Goal: Transaction & Acquisition: Purchase product/service

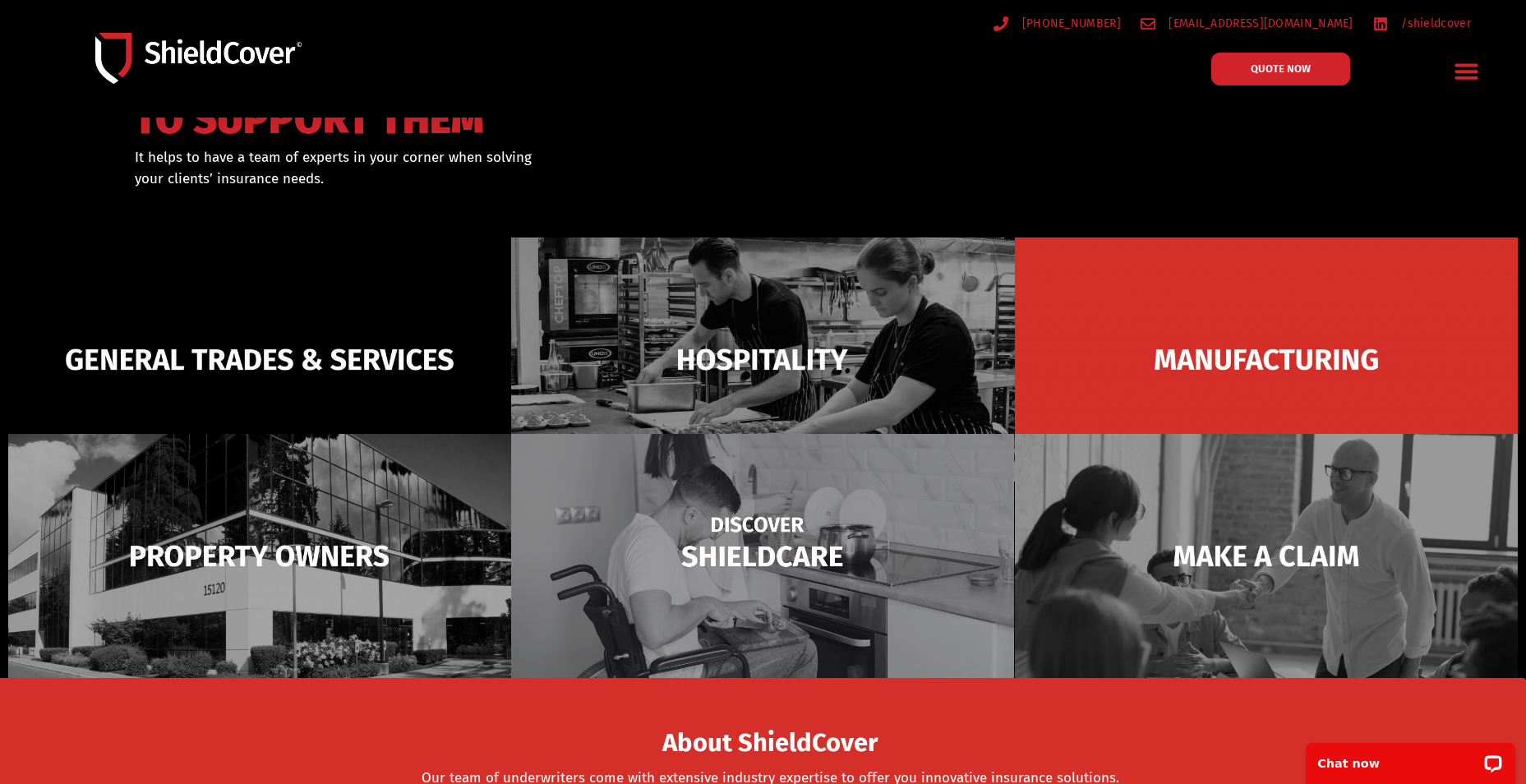
scroll to position [164, 0]
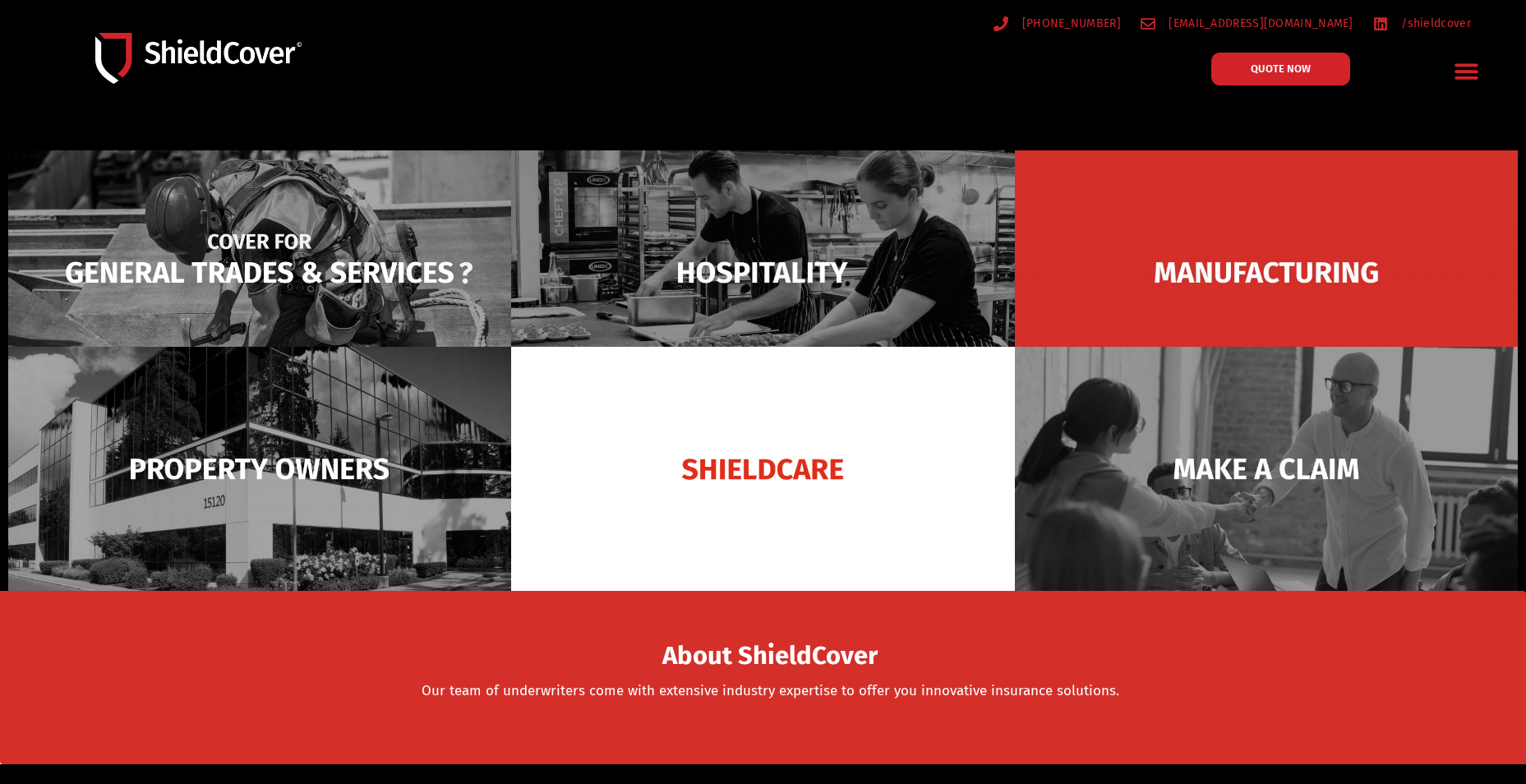
click at [247, 278] on img at bounding box center [259, 272] width 503 height 244
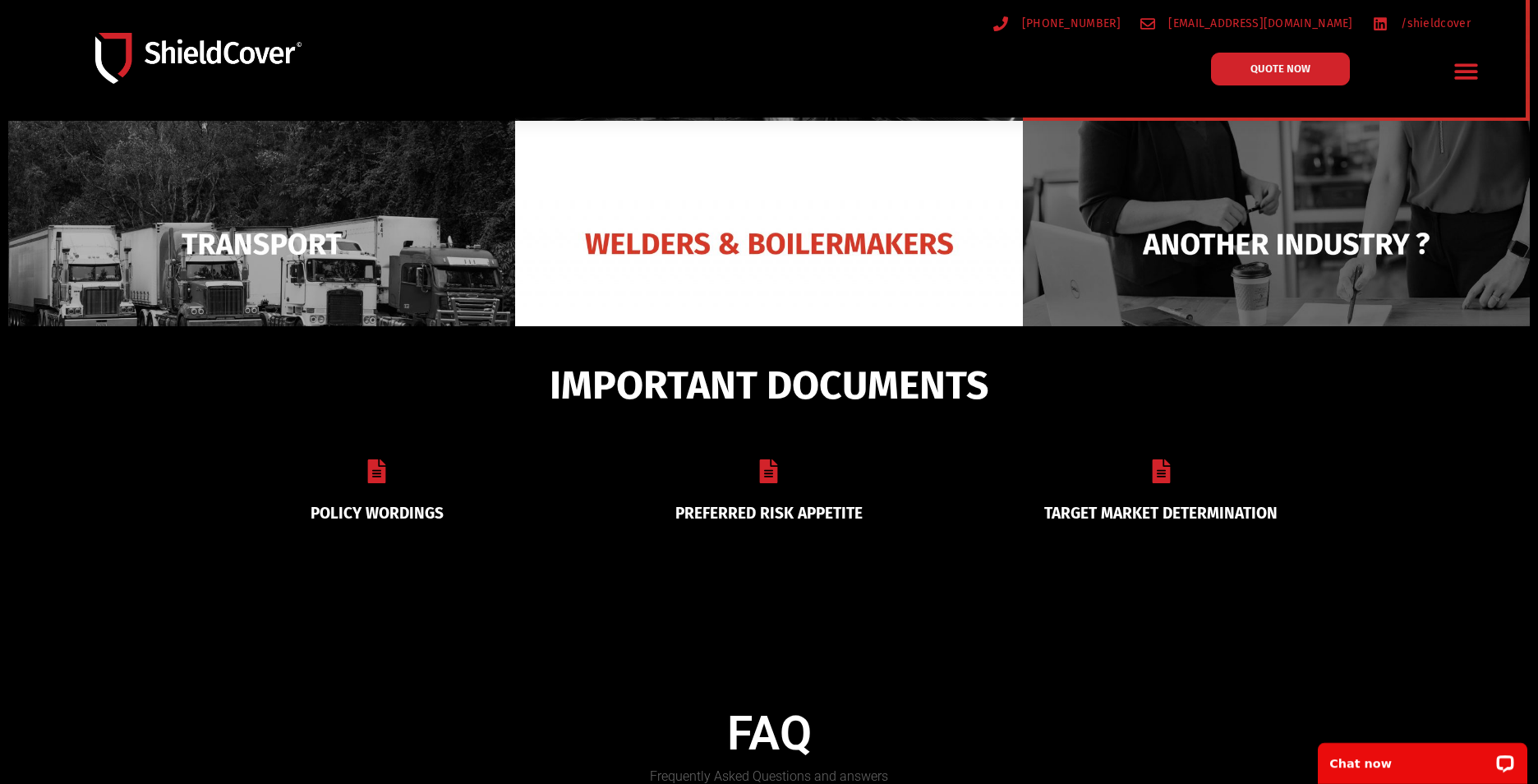
scroll to position [704, 0]
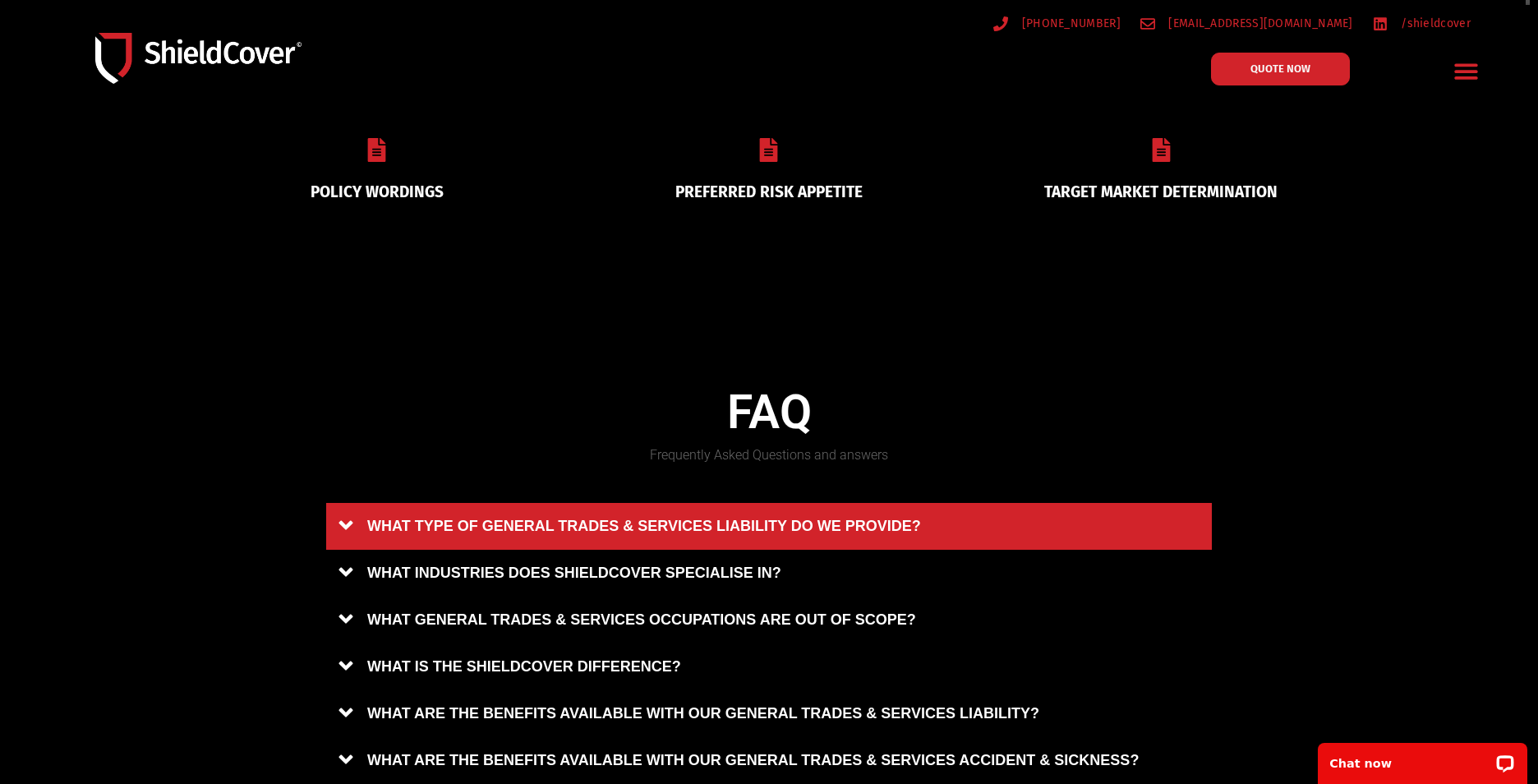
click at [480, 514] on link "WHAT TYPE OF GENERAL TRADES & SERVICES LIABILITY DO WE PROVIDE?" at bounding box center [769, 525] width 886 height 46
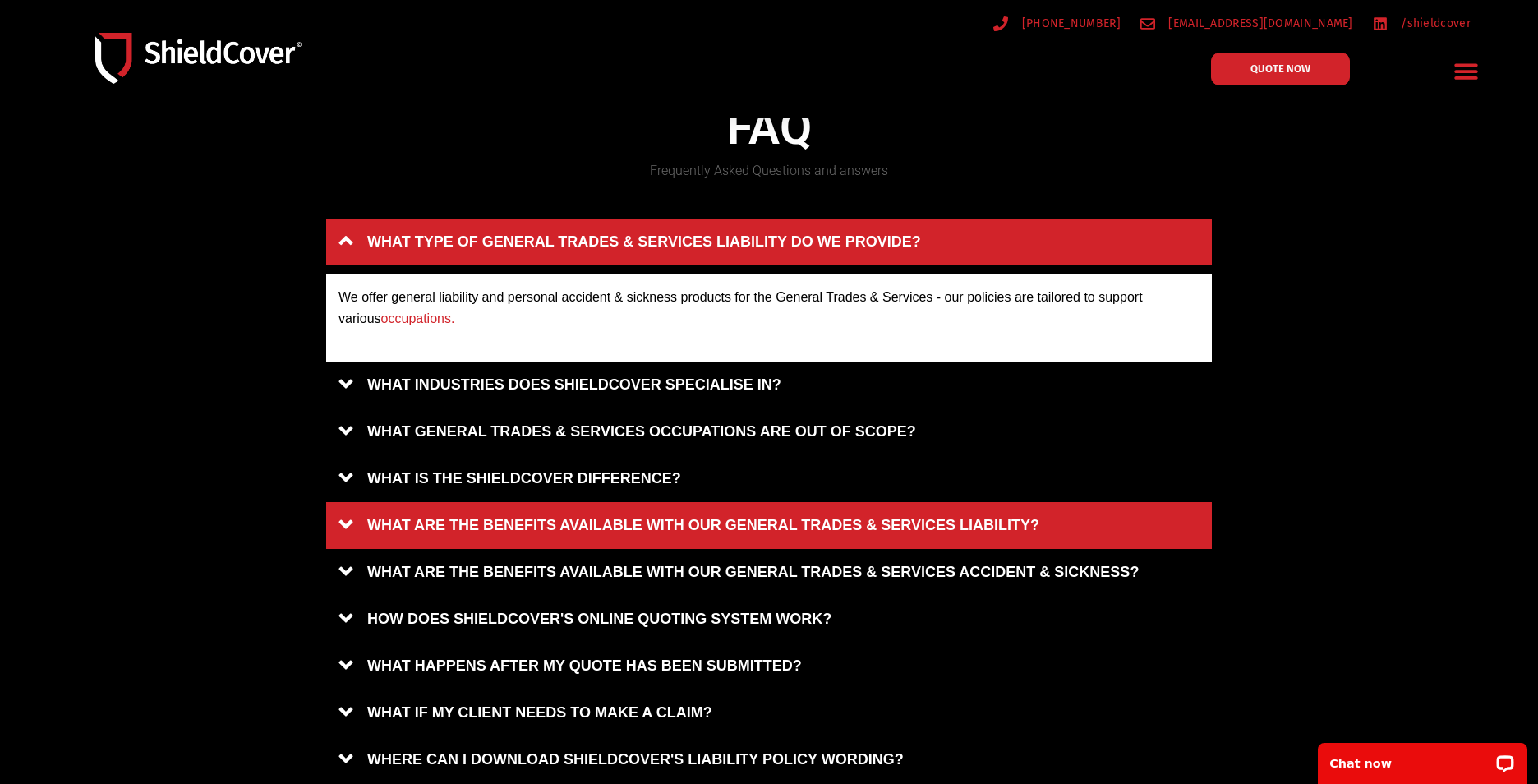
scroll to position [1000, 0]
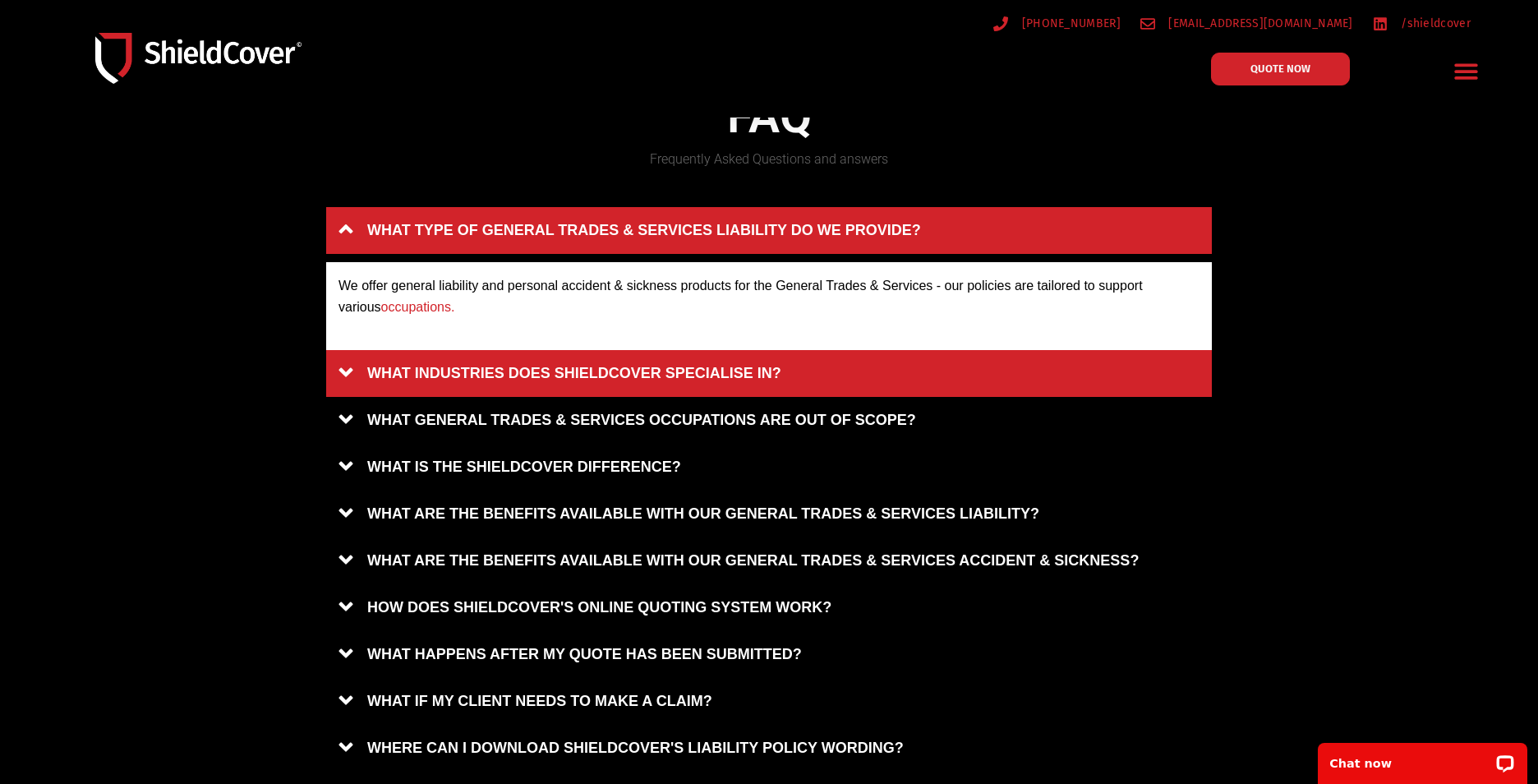
click at [474, 364] on link "WHAT INDUSTRIES DOES SHIELDCOVER SPECIALISE IN?" at bounding box center [769, 373] width 886 height 46
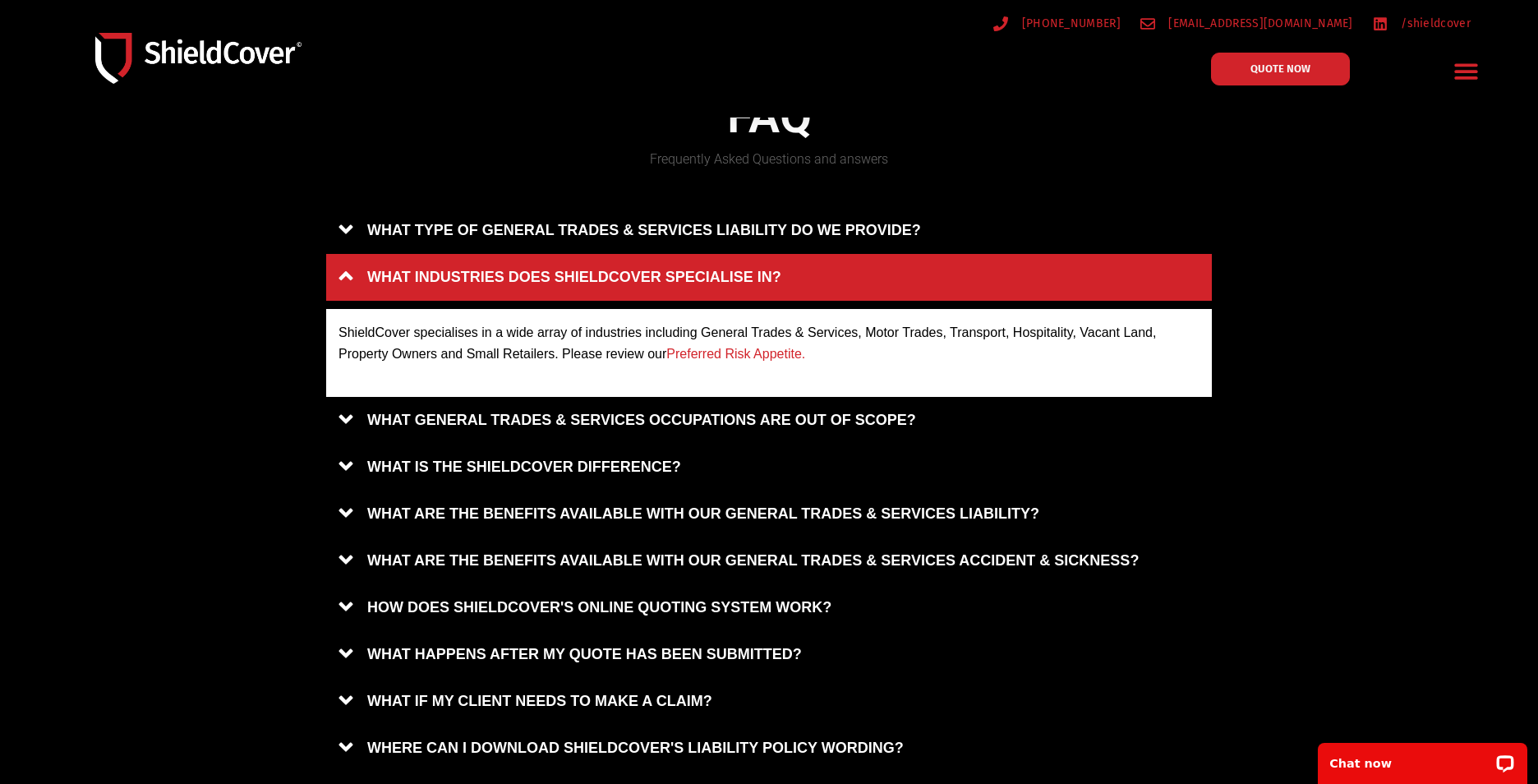
click at [720, 346] on link "Preferred Risk Appetite." at bounding box center [736, 353] width 139 height 14
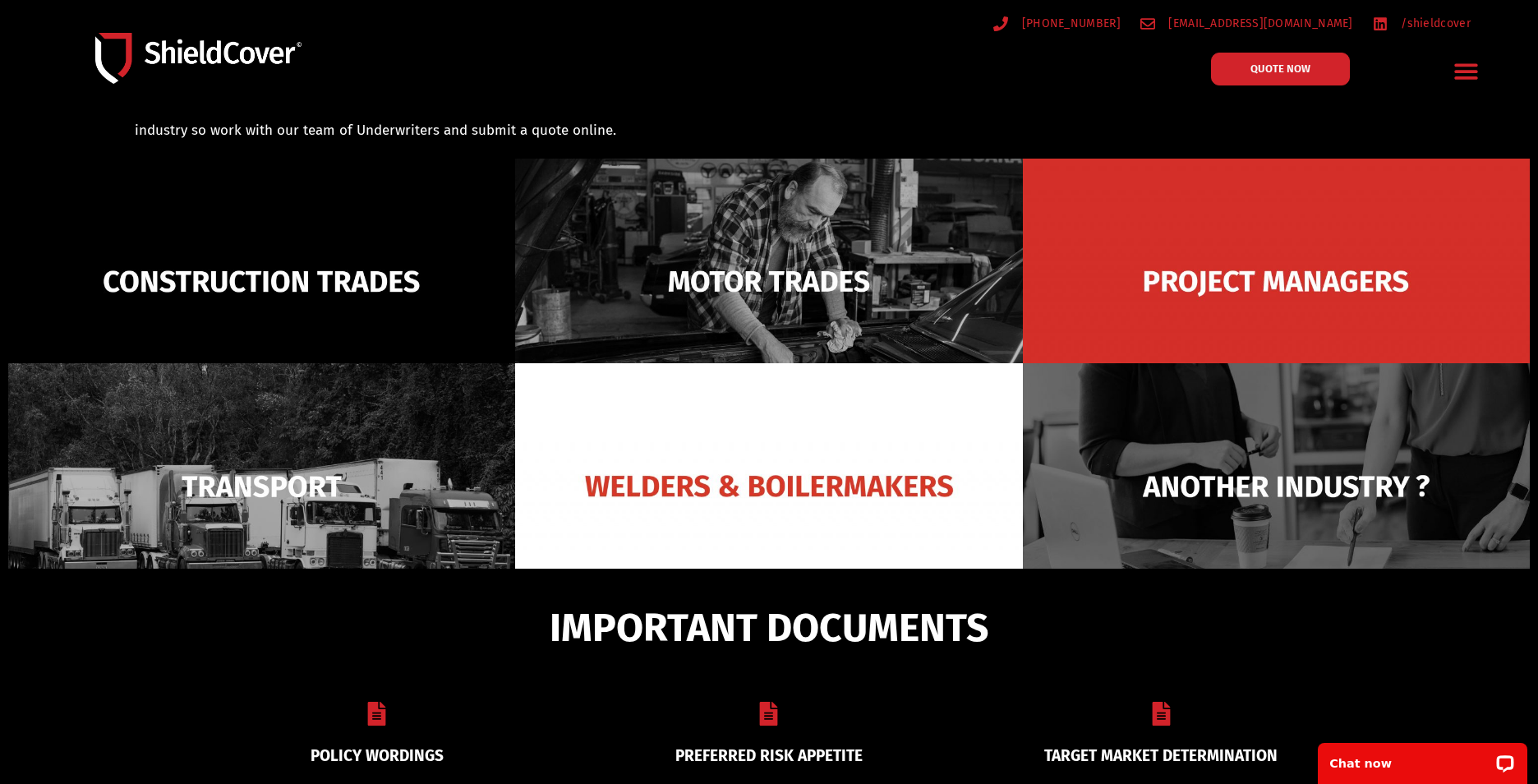
scroll to position [118, 0]
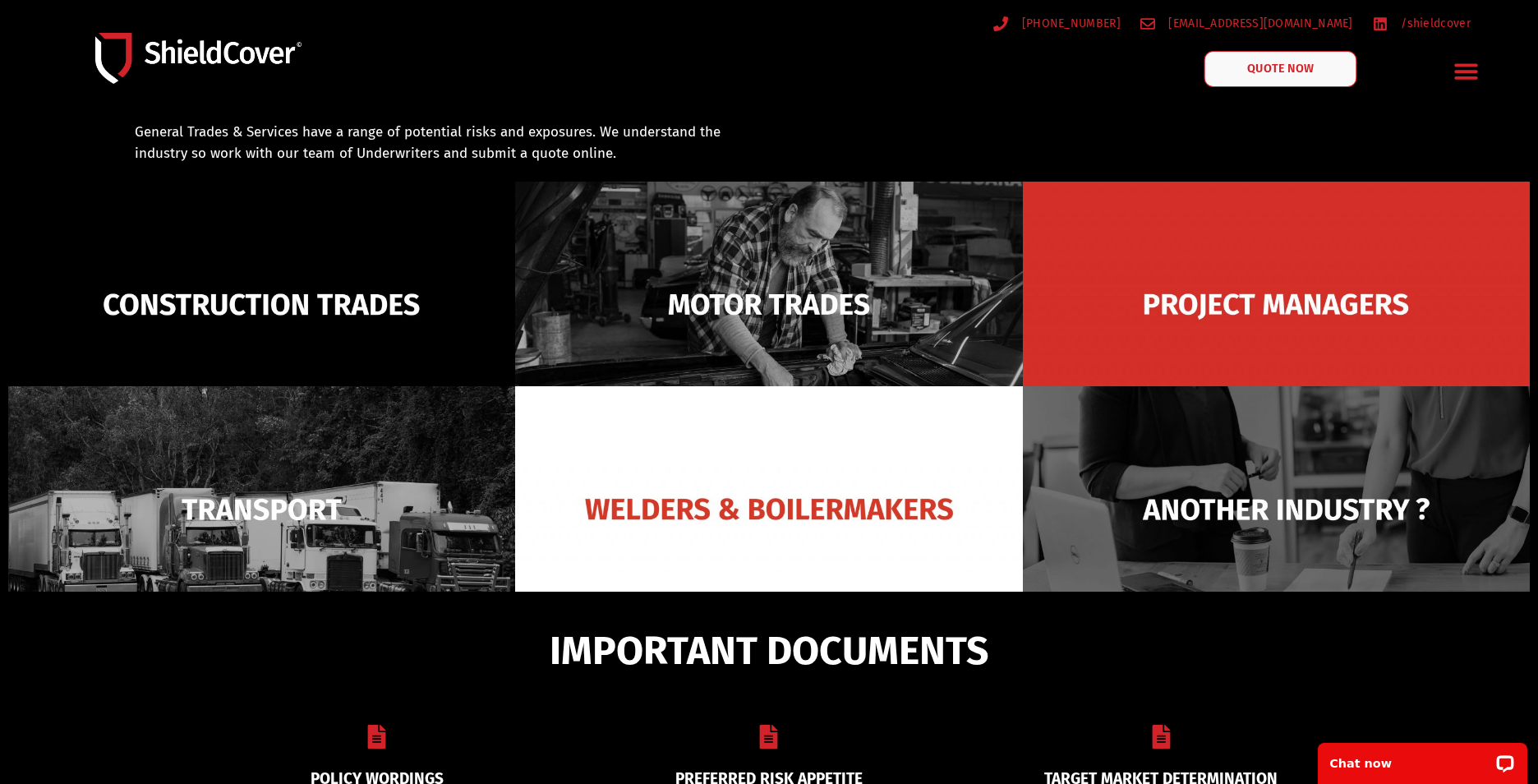
click at [1276, 71] on span "QUOTE NOW" at bounding box center [1280, 68] width 66 height 11
